Goal: Information Seeking & Learning: Learn about a topic

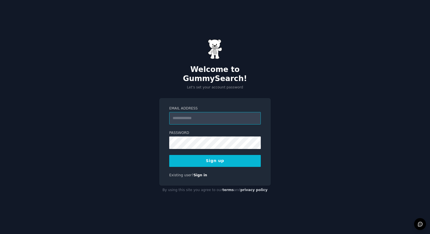
click at [227, 115] on input "Email Address" at bounding box center [215, 118] width 92 height 13
paste input "**********"
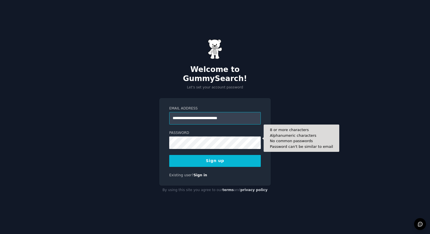
type input "**********"
click at [169, 155] on button "Sign up" at bounding box center [215, 161] width 92 height 12
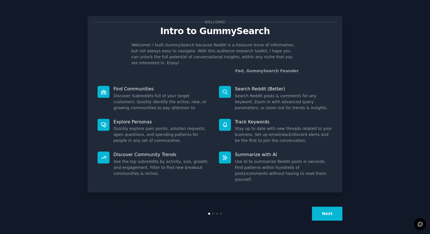
click at [332, 215] on button "Next" at bounding box center [327, 214] width 30 height 14
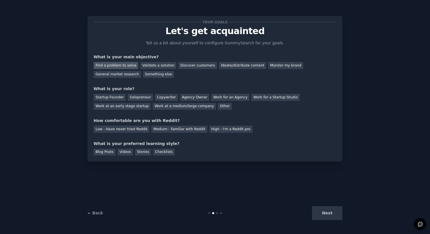
click at [128, 67] on div "Find a problem to solve" at bounding box center [116, 65] width 45 height 7
click at [128, 76] on div "General market research" at bounding box center [117, 74] width 47 height 7
click at [126, 68] on div "Find a problem to solve" at bounding box center [116, 65] width 45 height 7
click at [282, 100] on div "Work for a Startup Studio" at bounding box center [275, 97] width 48 height 7
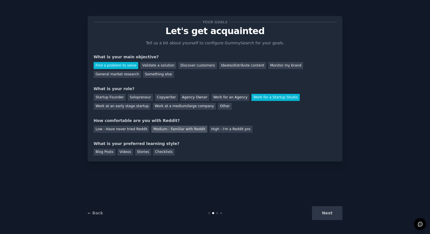
click at [165, 131] on div "Medium - Familiar with Reddit" at bounding box center [179, 129] width 56 height 7
click at [111, 154] on div "Blog Posts" at bounding box center [105, 152] width 22 height 7
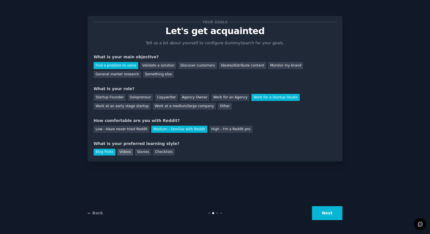
click at [123, 154] on div "Videos" at bounding box center [125, 152] width 16 height 7
click at [107, 152] on div "Blog Posts" at bounding box center [105, 152] width 22 height 7
click at [335, 214] on button "Next" at bounding box center [327, 213] width 30 height 14
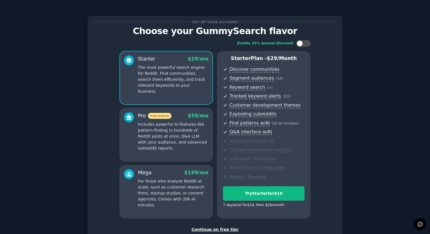
click at [231, 231] on div "Continue on free tier" at bounding box center [215, 230] width 243 height 6
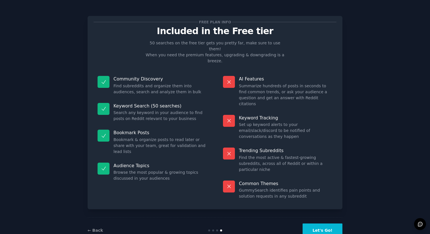
click at [322, 223] on button "Let's Go!" at bounding box center [322, 230] width 40 height 14
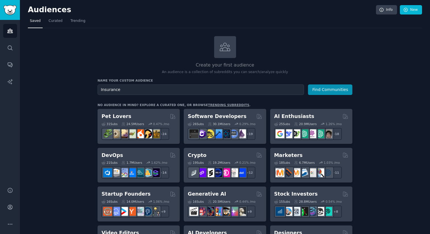
type input "Insurance"
click at [308, 84] on button "Find Communities" at bounding box center [330, 89] width 44 height 11
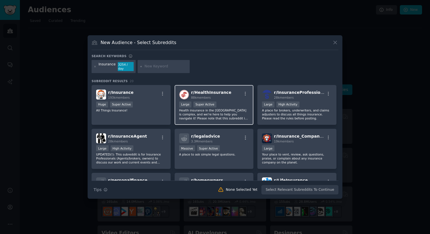
click at [214, 116] on p "Health insurance in the [GEOGRAPHIC_DATA] is complex, and we're here to help yo…" at bounding box center [214, 114] width 70 height 12
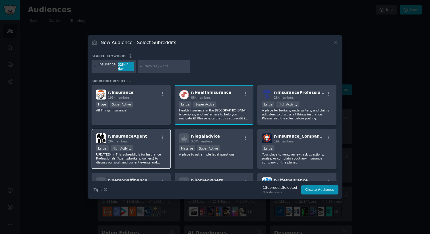
click at [146, 152] on div "Large High Activity" at bounding box center [131, 148] width 70 height 7
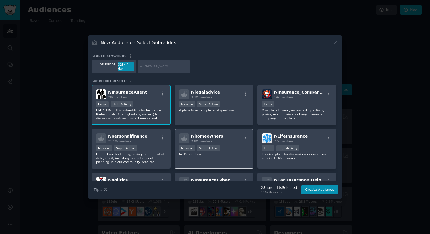
scroll to position [51, 0]
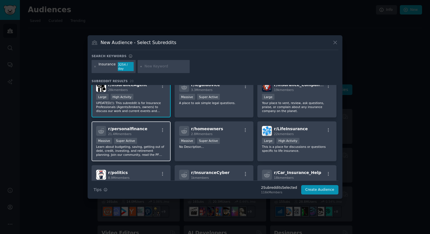
click at [141, 146] on p "Learn about budgeting, saving, getting out of debt, credit, investing, and reti…" at bounding box center [131, 151] width 70 height 12
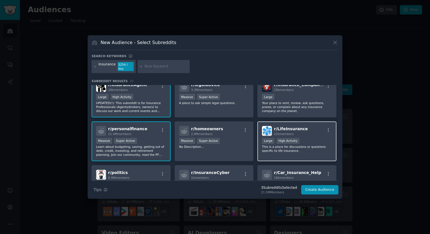
click at [279, 155] on div "r/ LifeInsurance 22k members Large High Activity This is a place for discussion…" at bounding box center [296, 141] width 79 height 40
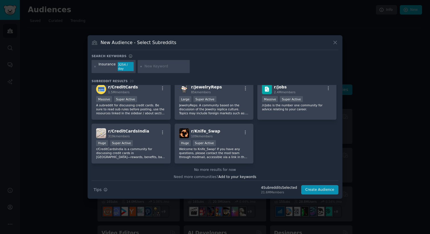
scroll to position [228, 0]
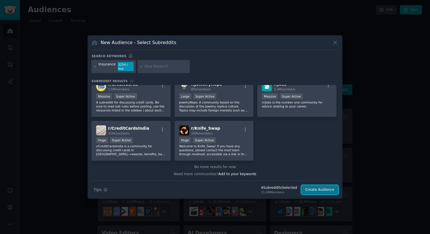
click at [336, 192] on button "Create Audience" at bounding box center [320, 190] width 38 height 10
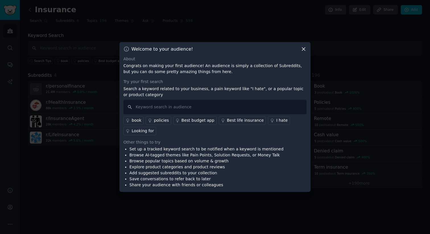
click at [234, 122] on div "Best life insurance" at bounding box center [245, 120] width 37 height 6
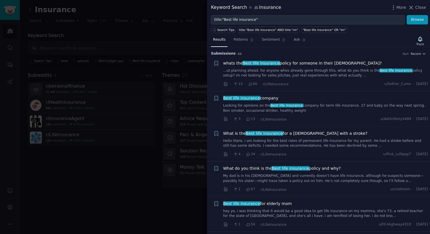
click at [314, 75] on link "...ut planning ahead. for anyone whos already gone through this, what do you th…" at bounding box center [325, 73] width 205 height 10
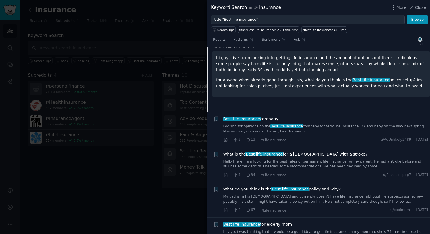
scroll to position [91, 0]
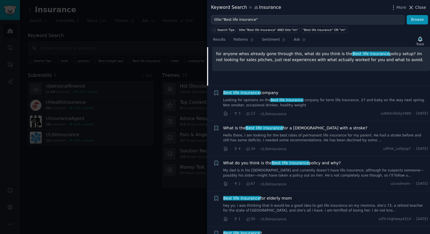
click at [414, 8] on icon at bounding box center [411, 8] width 6 height 6
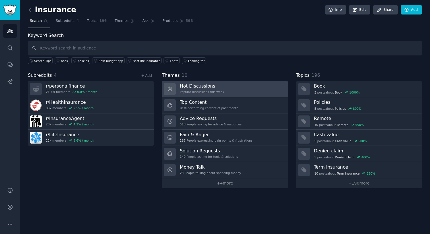
click at [212, 90] on div "Hot Discussions Popular discussions this week" at bounding box center [202, 89] width 44 height 12
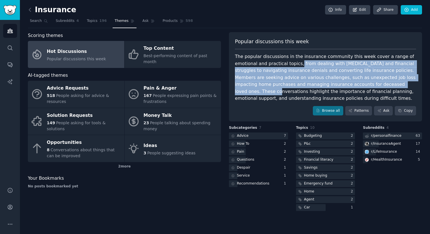
drag, startPoint x: 297, startPoint y: 64, endPoint x: 401, endPoint y: 87, distance: 106.2
click at [401, 87] on div "The popular discussions in the insurance community this week cover a range of e…" at bounding box center [325, 77] width 181 height 49
click at [319, 134] on div "Budgeting" at bounding box center [313, 135] width 18 height 5
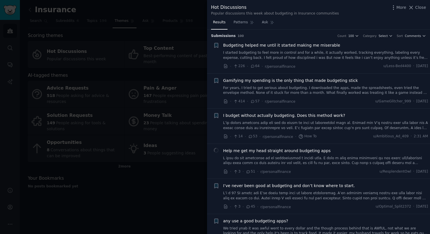
click at [334, 59] on link "I started budgeting to feel more in control and for a while, it actually worked…" at bounding box center [325, 55] width 205 height 10
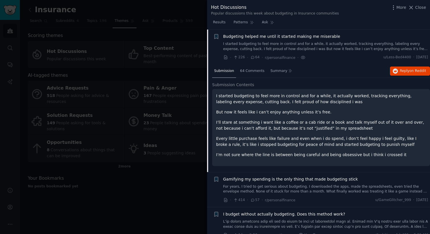
scroll to position [33, 0]
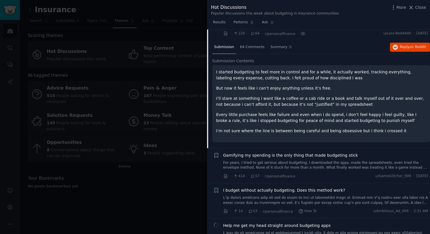
click at [354, 89] on p "But now it feels like i can’t enjoy anything unless it’s free." at bounding box center [321, 88] width 210 height 6
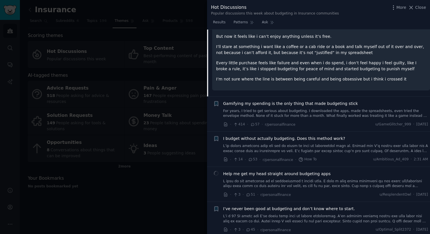
scroll to position [61, 0]
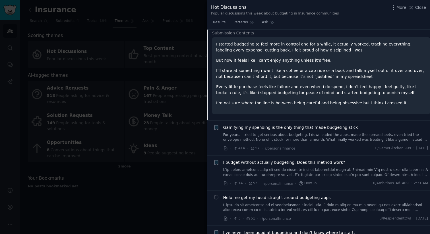
click at [300, 133] on link "For years, I tried to get serious about budgeting. I downloaded the apps, made …" at bounding box center [325, 137] width 205 height 10
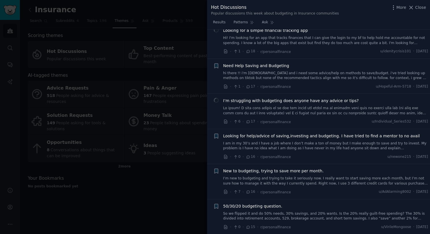
scroll to position [700, 0]
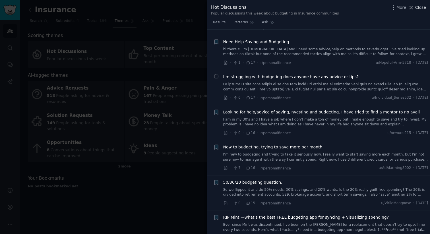
click at [420, 9] on span "Close" at bounding box center [420, 8] width 11 height 6
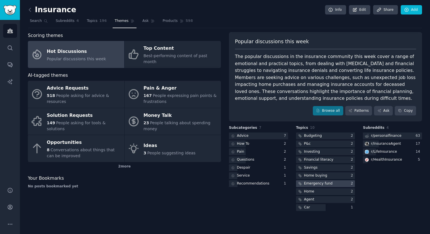
click at [337, 187] on div at bounding box center [325, 183] width 59 height 7
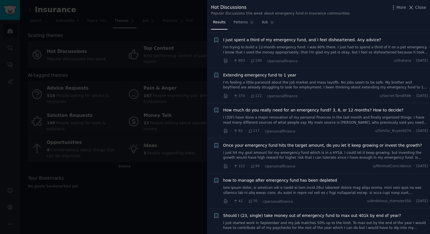
scroll to position [99, 0]
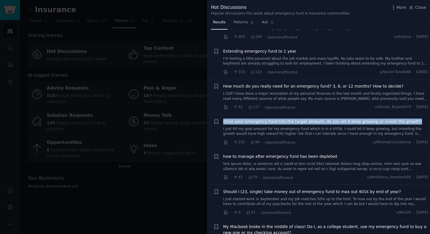
drag, startPoint x: 408, startPoint y: 122, endPoint x: 222, endPoint y: 123, distance: 186.2
click at [222, 123] on div "Reddit text submission + Once your emergency fund hits the target amount, do yo…" at bounding box center [320, 132] width 215 height 27
copy span "Once your emergency fund hits the target amount, do you let it keep growing or …"
click at [311, 133] on link "I just hit my goal amount for my emergency fund which is in a HYSA. I could let…" at bounding box center [325, 131] width 205 height 10
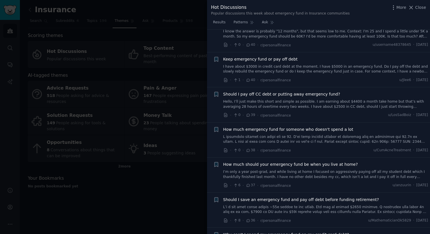
scroll to position [488, 0]
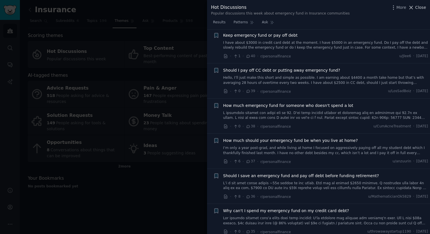
click at [422, 8] on span "Close" at bounding box center [420, 8] width 11 height 6
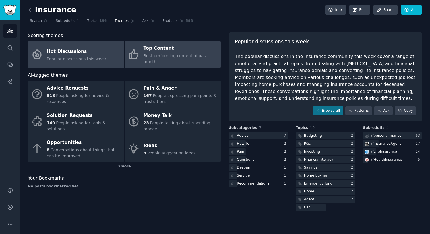
click at [187, 48] on div "Top Content" at bounding box center [181, 48] width 74 height 9
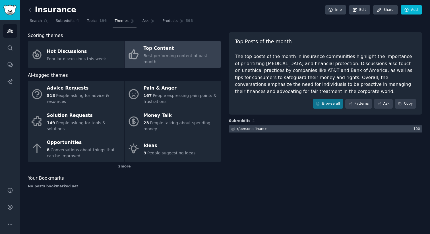
click at [257, 131] on div "r/ personalfinance" at bounding box center [249, 128] width 40 height 7
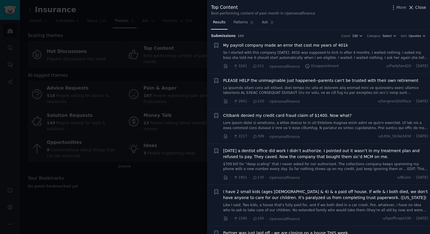
click at [420, 9] on span "Close" at bounding box center [420, 8] width 11 height 6
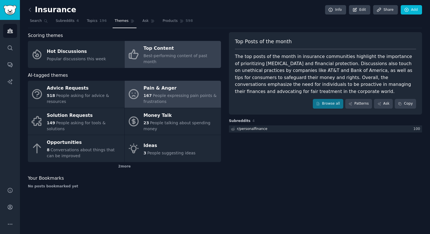
click at [155, 94] on span "People expressing pain points & frustrations" at bounding box center [180, 98] width 73 height 11
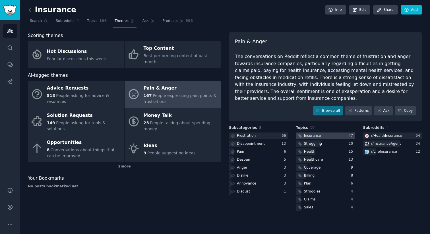
click at [338, 136] on div at bounding box center [325, 135] width 59 height 7
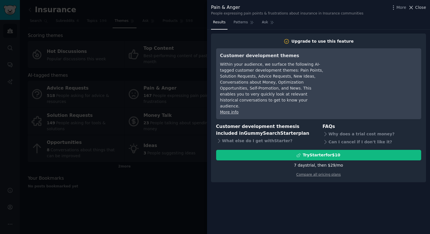
click at [417, 9] on span "Close" at bounding box center [420, 8] width 11 height 6
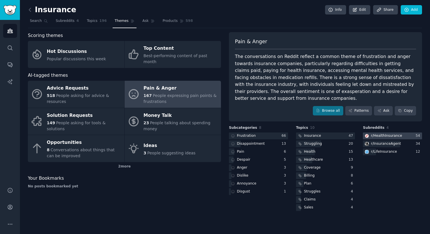
click at [392, 135] on div "r/ HealthInsurance" at bounding box center [386, 135] width 31 height 5
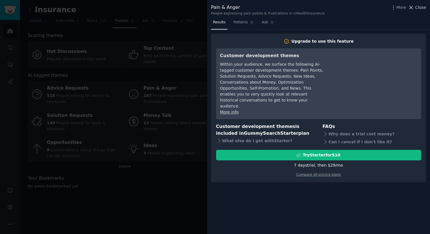
click at [420, 7] on span "Close" at bounding box center [420, 8] width 11 height 6
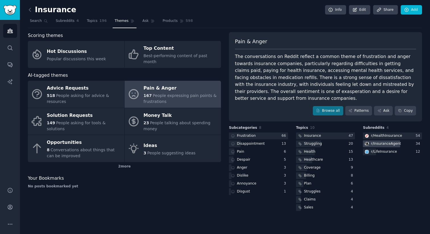
click at [393, 143] on div "r/ InsuranceAgent" at bounding box center [386, 143] width 30 height 5
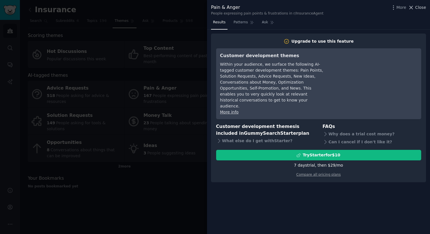
click at [417, 7] on span "Close" at bounding box center [420, 8] width 11 height 6
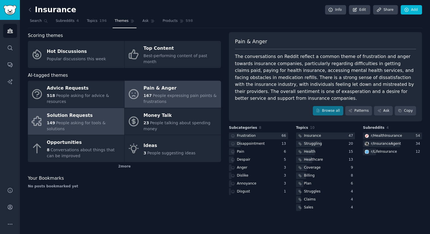
click at [93, 113] on div "Solution Requests" at bounding box center [84, 115] width 74 height 9
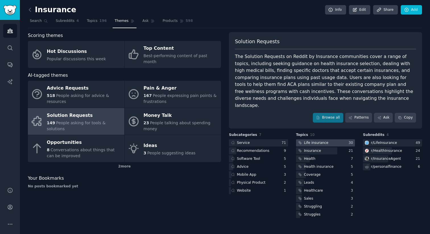
click at [337, 139] on div at bounding box center [325, 142] width 59 height 7
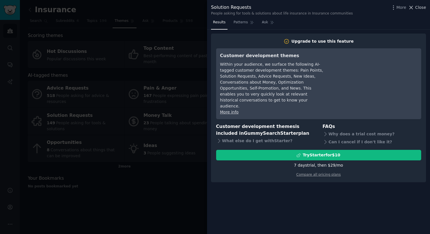
click at [424, 9] on span "Close" at bounding box center [420, 8] width 11 height 6
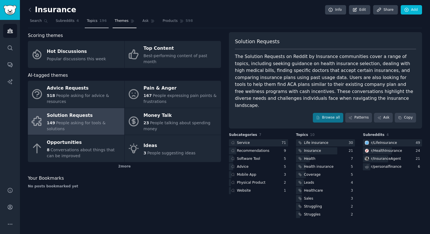
click at [96, 21] on span "Topics" at bounding box center [92, 20] width 11 height 5
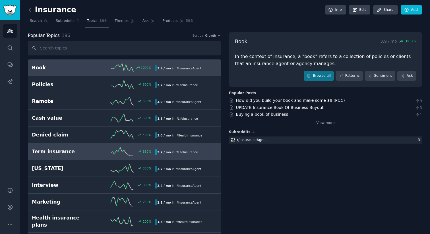
click at [96, 152] on div "350 %" at bounding box center [125, 151] width 62 height 9
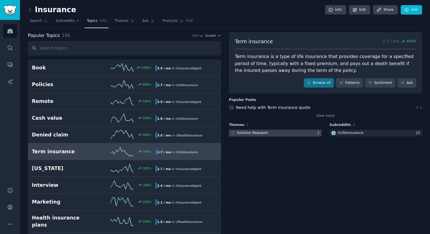
click at [296, 134] on div at bounding box center [275, 133] width 93 height 7
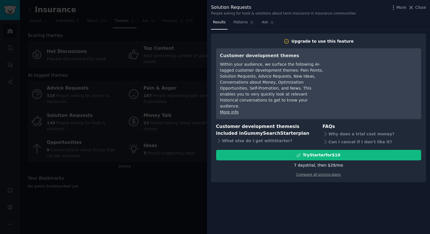
click at [425, 9] on span "Close" at bounding box center [420, 8] width 11 height 6
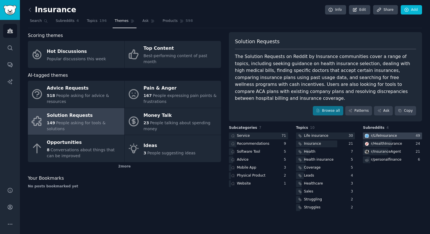
click at [390, 133] on div "r/ LifeInsurance" at bounding box center [384, 135] width 26 height 5
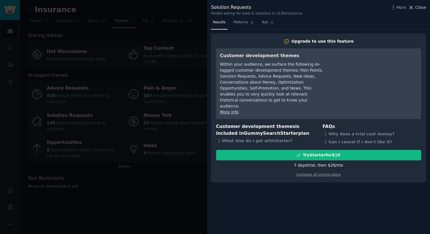
click at [420, 8] on span "Close" at bounding box center [420, 8] width 11 height 6
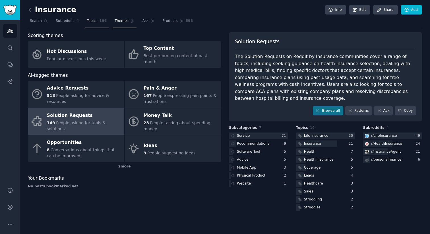
click at [87, 24] on link "Topics 196" at bounding box center [97, 22] width 24 height 12
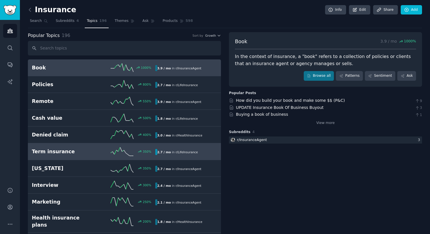
click at [113, 153] on line at bounding box center [114, 153] width 2 height 3
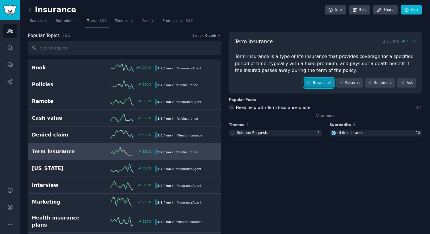
click at [320, 82] on link "Browse all" at bounding box center [319, 83] width 30 height 10
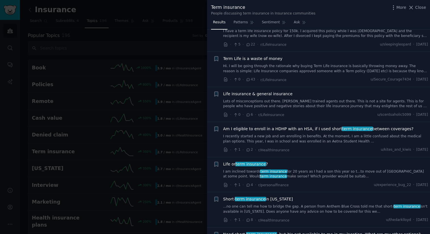
scroll to position [180, 0]
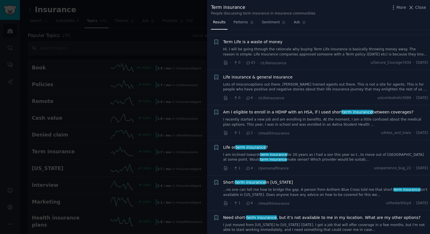
click at [326, 57] on link "Hi. I will be going through the rationale why buying Term Life insurance is bas…" at bounding box center [325, 52] width 205 height 10
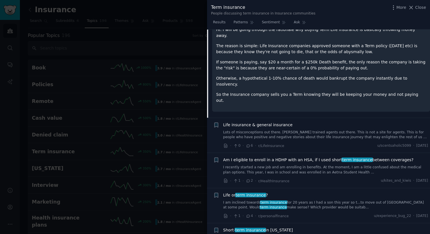
scroll to position [266, 0]
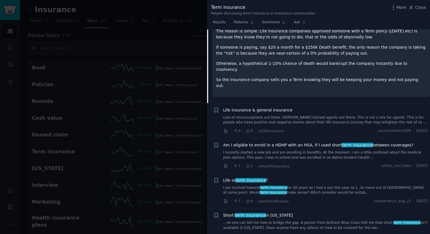
click at [348, 115] on link "Lots of misconceptions out there. [PERSON_NAME] trained agents out there. This …" at bounding box center [325, 120] width 205 height 10
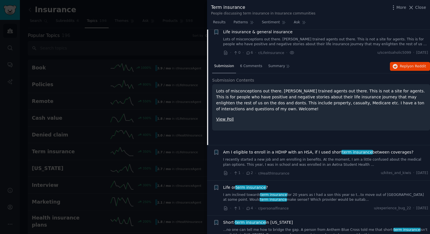
scroll to position [221, 0]
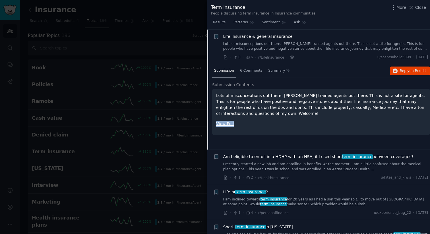
click at [225, 125] on link "View Poll" at bounding box center [225, 123] width 18 height 5
click at [415, 7] on button "Close" at bounding box center [417, 8] width 18 height 6
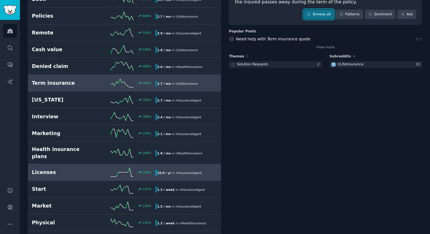
scroll to position [76, 0]
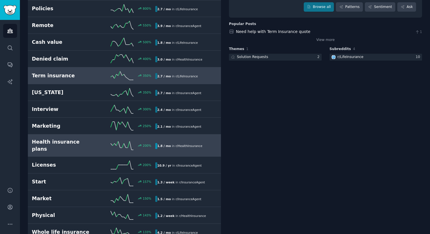
click at [89, 143] on h2 "Health insurance plans" at bounding box center [63, 145] width 62 height 14
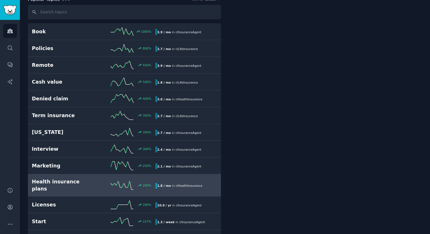
scroll to position [32, 0]
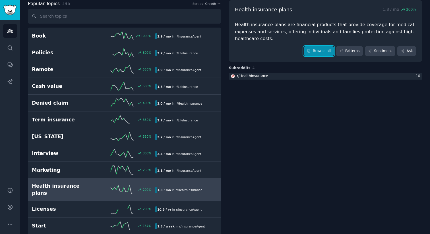
click at [325, 52] on link "Browse all" at bounding box center [319, 51] width 30 height 10
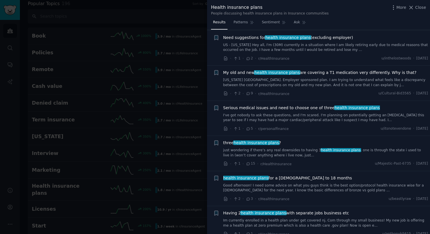
scroll to position [627, 0]
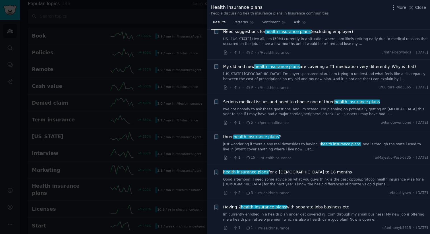
click at [347, 112] on link "I've got nobody to ask these questions, and I'm scared. I'm planning on potenti…" at bounding box center [325, 112] width 205 height 10
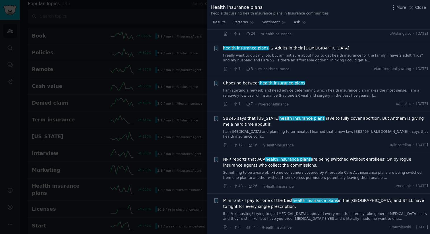
scroll to position [1363, 0]
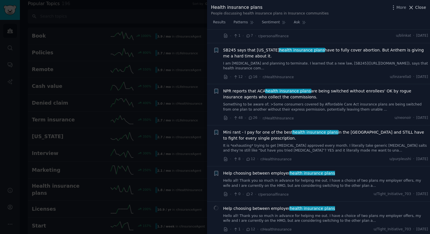
click at [415, 7] on button "Close" at bounding box center [417, 8] width 18 height 6
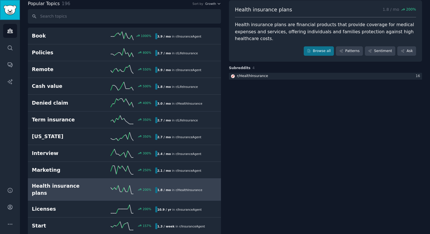
click at [11, 9] on img "Sidebar" at bounding box center [9, 10] width 13 height 10
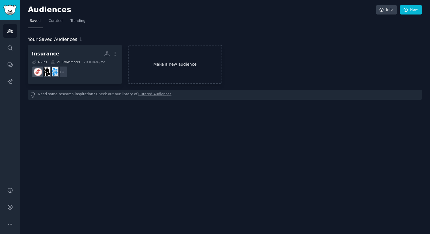
click at [191, 57] on link "Make a new audience" at bounding box center [175, 64] width 94 height 39
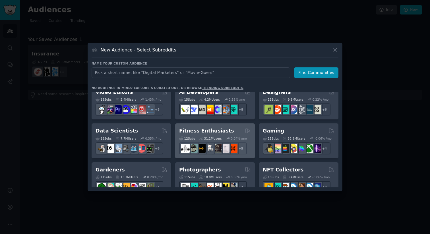
scroll to position [128, 0]
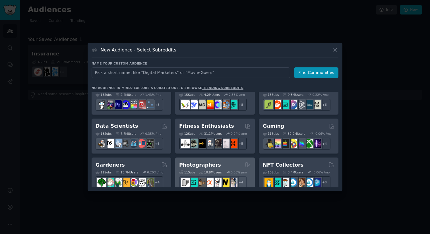
click at [215, 165] on div "Photographers" at bounding box center [215, 164] width 72 height 7
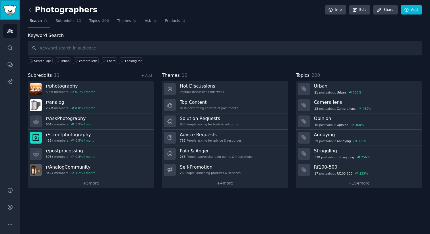
click at [9, 10] on img "Sidebar" at bounding box center [9, 10] width 13 height 10
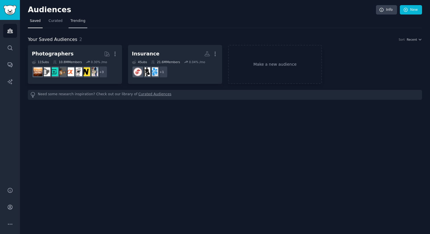
click at [84, 22] on link "Trending" at bounding box center [78, 22] width 19 height 12
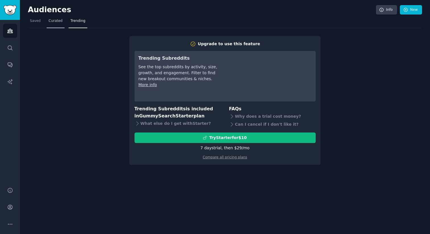
click at [52, 22] on span "Curated" at bounding box center [56, 20] width 14 height 5
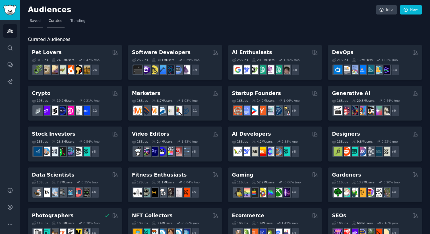
click at [37, 21] on span "Saved" at bounding box center [35, 20] width 11 height 5
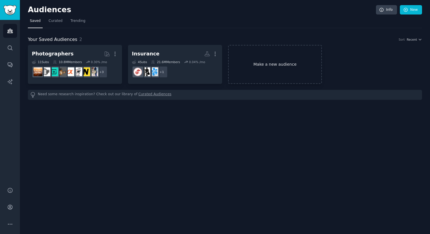
click at [293, 65] on link "Make a new audience" at bounding box center [275, 64] width 94 height 39
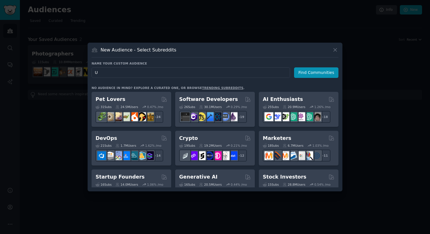
type input "UX"
click button "Find Communities" at bounding box center [316, 72] width 44 height 11
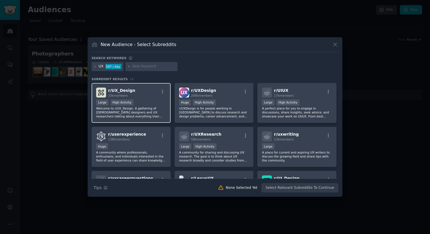
click at [154, 98] on div "r/ UX_Design 33k members Large High Activity Welcome to r/UX_Design. A gatherin…" at bounding box center [131, 103] width 79 height 40
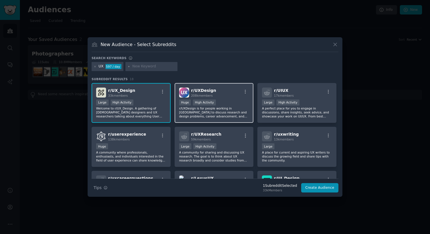
click at [243, 105] on div "100,000 - 1,000,000 members Huge High Activity" at bounding box center [214, 102] width 70 height 7
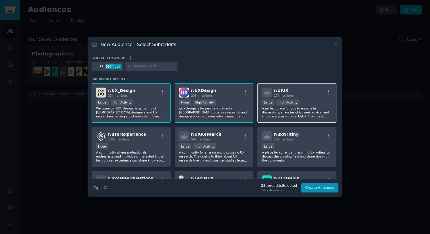
click at [311, 93] on div "r/ UIUX 17k members" at bounding box center [297, 93] width 70 height 10
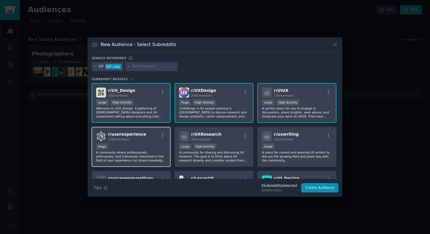
click at [147, 146] on div "Huge" at bounding box center [131, 146] width 70 height 7
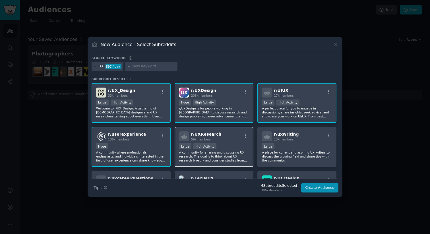
click at [220, 148] on div ">= 80th percentile for submissions / day Large High Activity" at bounding box center [214, 146] width 70 height 7
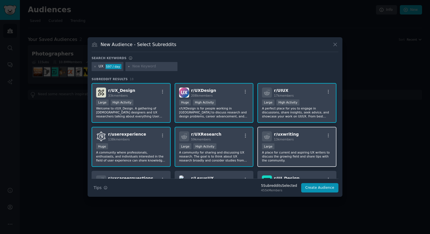
click at [312, 140] on div "r/ uxwriting 13k members" at bounding box center [297, 136] width 70 height 10
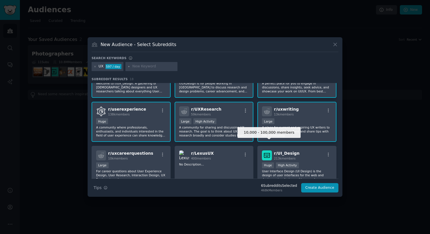
scroll to position [52, 0]
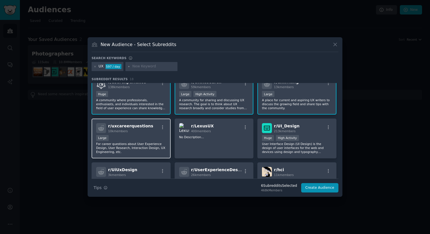
click at [152, 141] on div "Large" at bounding box center [131, 138] width 70 height 7
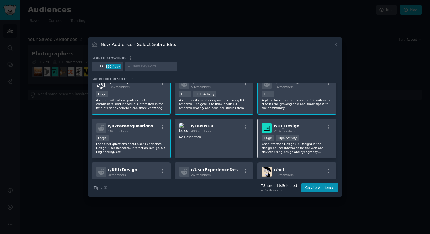
click at [310, 144] on p "User Interface Design (UI Design) is the design of user interfaces for the web …" at bounding box center [297, 148] width 70 height 12
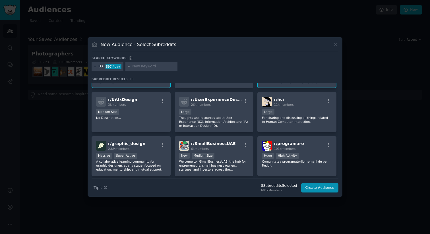
scroll to position [113, 0]
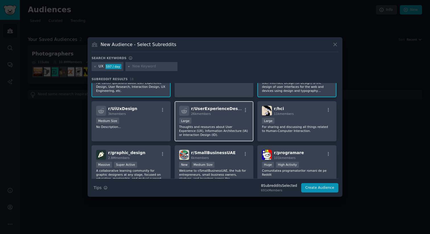
click at [232, 134] on p "Thoughts and resources about User Experience (UX), Information Architecture (IA…" at bounding box center [214, 131] width 70 height 12
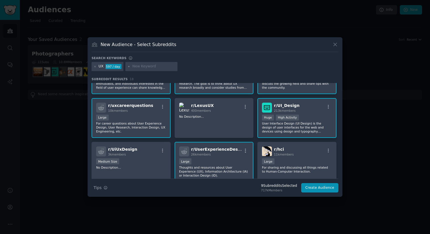
scroll to position [0, 0]
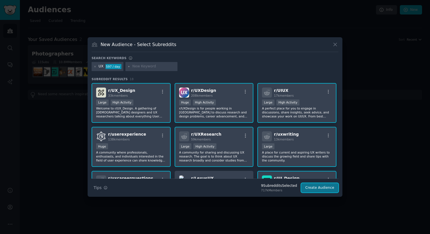
click at [327, 188] on button "Create Audience" at bounding box center [320, 188] width 38 height 10
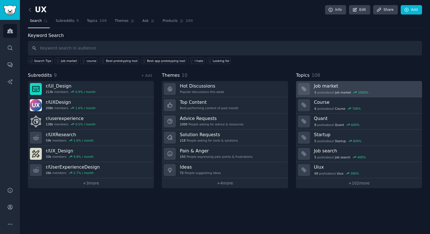
click at [348, 88] on h3 "Job market" at bounding box center [366, 86] width 104 height 6
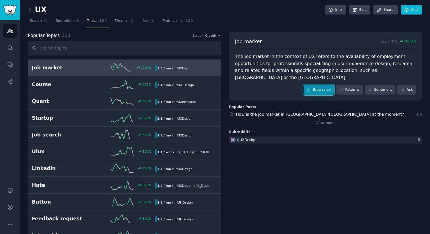
click at [318, 85] on link "Browse all" at bounding box center [319, 90] width 30 height 10
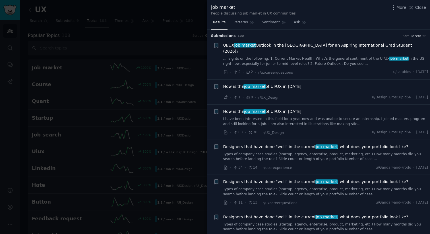
click at [327, 57] on link "...nsights on the following: 1. Current Market Health: What's the general senti…" at bounding box center [325, 61] width 205 height 10
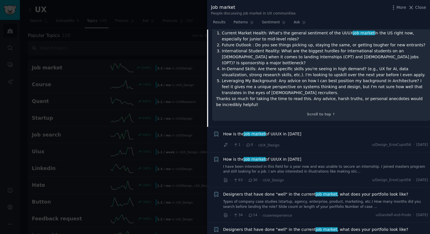
scroll to position [180, 0]
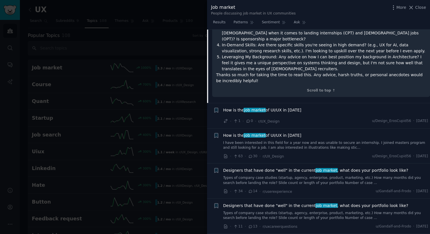
click at [331, 107] on div "How is the job market of UI/UX in [DATE] · 1 · 0 · r/UX_Design u/Design_ErosCup…" at bounding box center [325, 115] width 205 height 17
click at [282, 107] on span "How is the job market of UI/UX in [DATE]" at bounding box center [262, 110] width 78 height 6
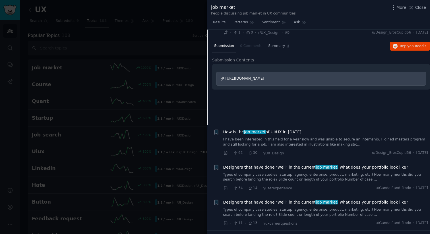
scroll to position [97, 0]
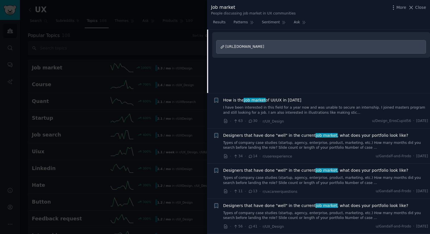
click at [327, 141] on link "Types of company case studies (startup, agency, enterprise, product, marketing,…" at bounding box center [325, 145] width 205 height 10
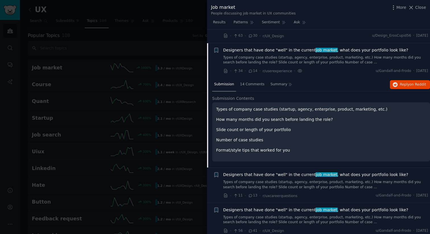
scroll to position [104, 0]
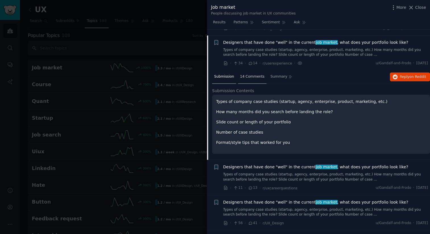
click at [254, 74] on span "14 Comments" at bounding box center [252, 76] width 24 height 5
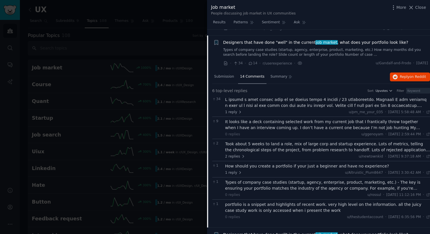
click at [304, 99] on div at bounding box center [327, 103] width 205 height 12
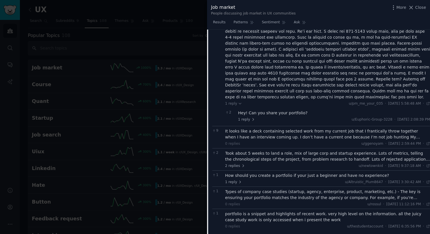
scroll to position [209, 0]
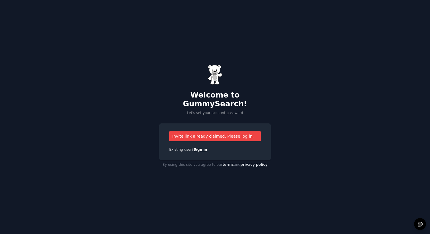
click at [202, 148] on link "Sign in" at bounding box center [201, 150] width 14 height 4
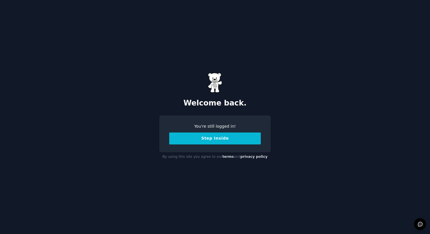
click at [209, 140] on button "Step Inside" at bounding box center [215, 138] width 92 height 12
